Goal: Use online tool/utility: Utilize a website feature to perform a specific function

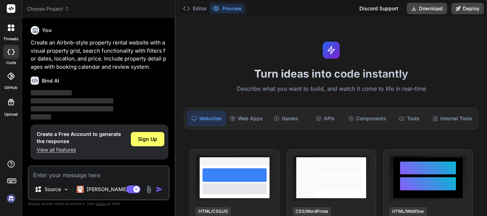
type textarea "x"
click at [84, 87] on div "Bind AI ‌ ‌ ‌ ‌" at bounding box center [100, 96] width 138 height 50
drag, startPoint x: 88, startPoint y: 99, endPoint x: 115, endPoint y: 78, distance: 33.7
click at [115, 81] on div "Bind AI ‌ ‌ ‌ ‌" at bounding box center [100, 96] width 138 height 50
drag, startPoint x: 115, startPoint y: 78, endPoint x: 120, endPoint y: 74, distance: 6.6
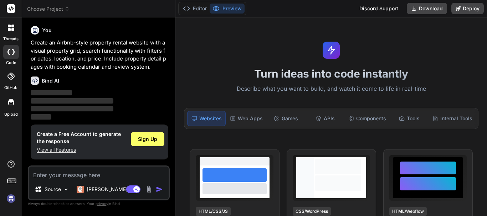
click at [115, 77] on div "Bind AI" at bounding box center [100, 81] width 138 height 8
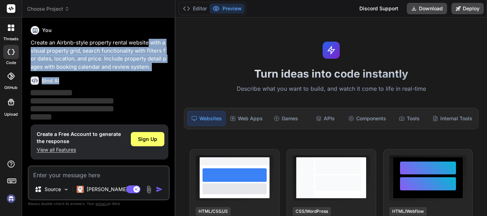
drag, startPoint x: 149, startPoint y: 42, endPoint x: 140, endPoint y: 76, distance: 34.6
click at [140, 76] on div "You Create an Airbnb-style property rental website with a visual property grid,…" at bounding box center [99, 94] width 140 height 143
drag, startPoint x: 140, startPoint y: 76, endPoint x: 229, endPoint y: 22, distance: 103.7
click at [140, 76] on div "Bind AI ‌ ‌ ‌ ‌" at bounding box center [100, 96] width 138 height 50
